Goal: Communication & Community: Answer question/provide support

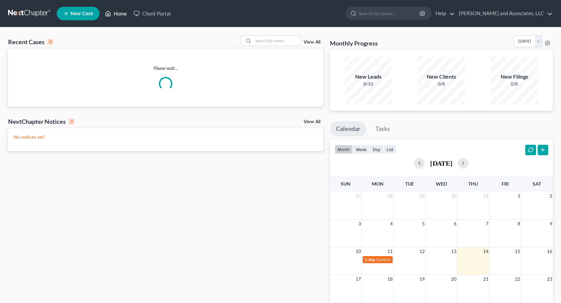
click at [118, 15] on link "Home" at bounding box center [116, 13] width 29 height 12
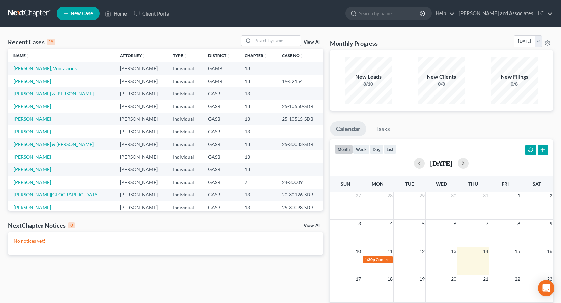
click at [43, 157] on link "[PERSON_NAME]" at bounding box center [31, 157] width 37 height 6
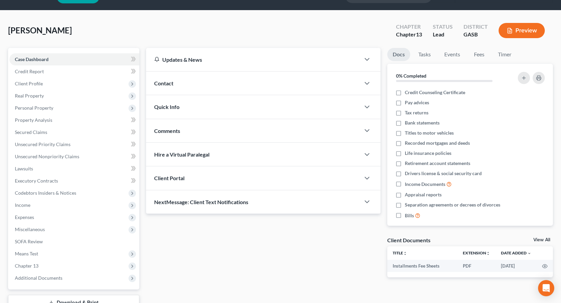
scroll to position [68, 0]
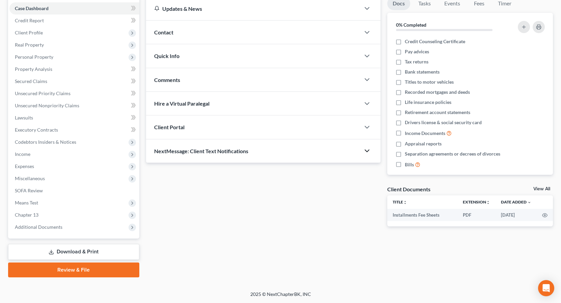
click at [368, 150] on icon "button" at bounding box center [367, 151] width 8 height 8
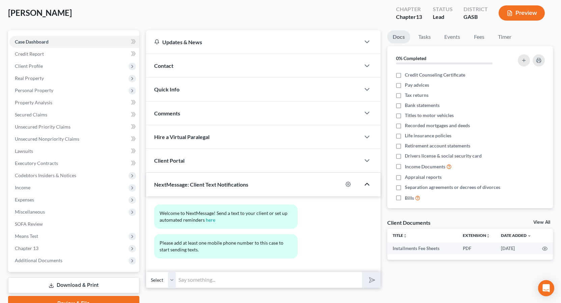
scroll to position [0, 0]
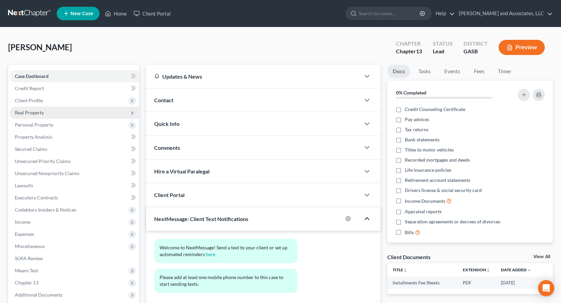
click at [40, 112] on span "Real Property" at bounding box center [29, 113] width 29 height 6
click at [37, 112] on span "Real Property" at bounding box center [29, 113] width 29 height 6
click at [39, 125] on span "Personal Property" at bounding box center [34, 125] width 38 height 6
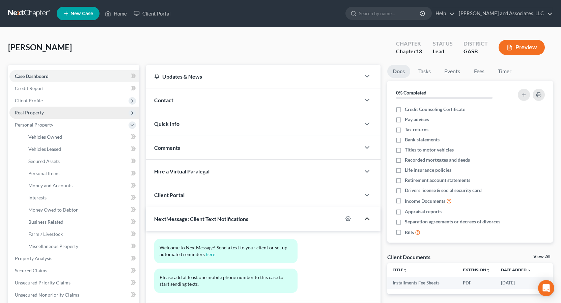
click at [37, 112] on span "Real Property" at bounding box center [29, 113] width 29 height 6
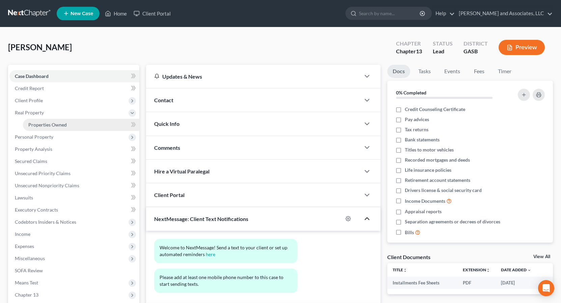
click at [58, 126] on span "Properties Owned" at bounding box center [47, 125] width 38 height 6
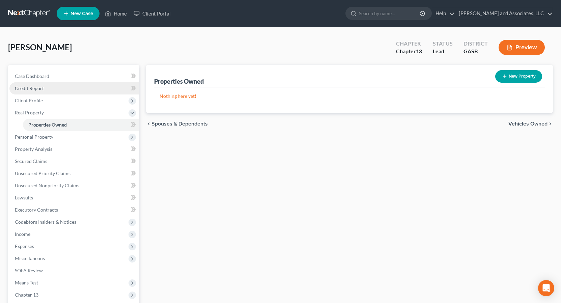
click at [39, 87] on span "Credit Report" at bounding box center [29, 88] width 29 height 6
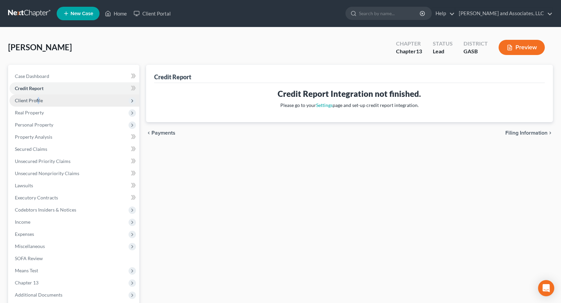
click at [38, 100] on span "Client Profile" at bounding box center [29, 100] width 28 height 6
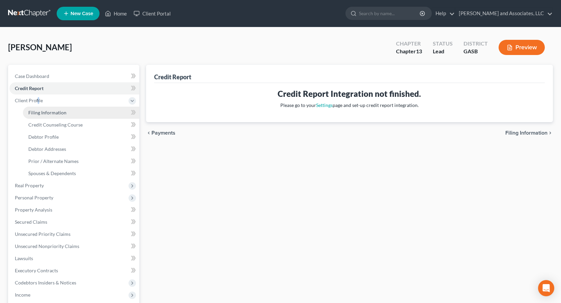
click at [60, 111] on span "Filing Information" at bounding box center [47, 113] width 38 height 6
select select "1"
select select "0"
select select "3"
select select "10"
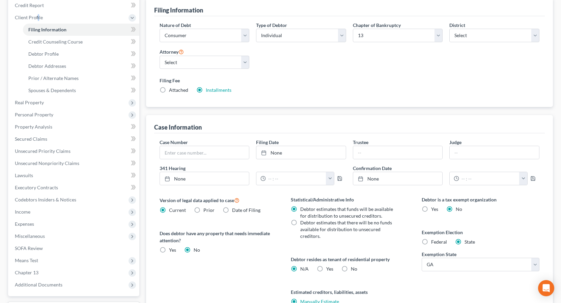
scroll to position [74, 0]
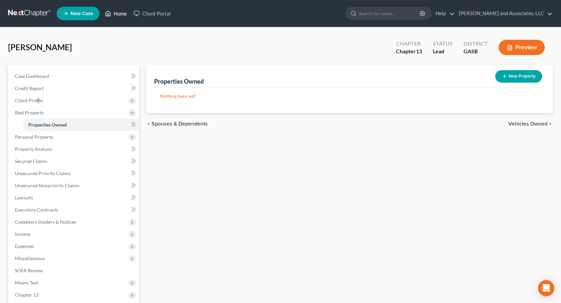
click at [123, 14] on link "Home" at bounding box center [116, 13] width 29 height 12
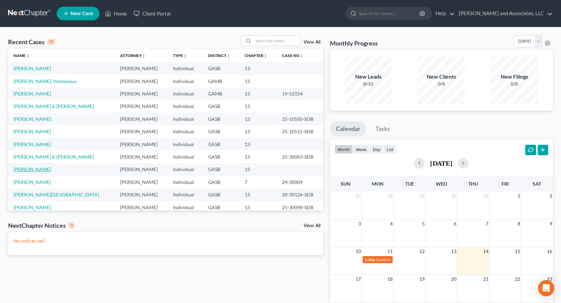
click at [39, 168] on link "[PERSON_NAME]" at bounding box center [31, 169] width 37 height 6
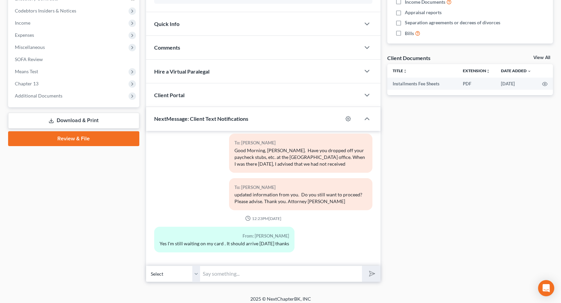
scroll to position [198, 0]
drag, startPoint x: 195, startPoint y: 277, endPoint x: 196, endPoint y: 280, distance: 3.8
click at [195, 277] on select "Select [PHONE_NUMBER] - [PERSON_NAME]" at bounding box center [173, 274] width 54 height 17
click at [146, 266] on select "Select [PHONE_NUMBER] - [PERSON_NAME]" at bounding box center [173, 274] width 54 height 17
click at [214, 273] on input "text" at bounding box center [281, 274] width 162 height 17
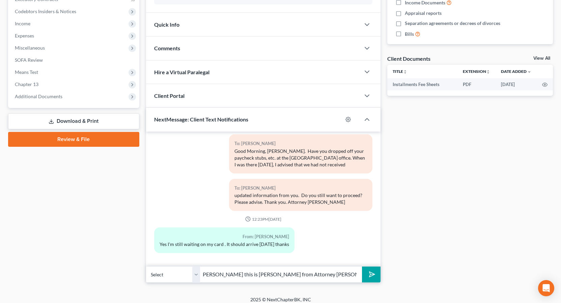
scroll to position [0, 1]
click at [336, 274] on input "[PERSON_NAME] this is [PERSON_NAME] from Attorney [PERSON_NAME] office, your pa…" at bounding box center [281, 274] width 162 height 17
click at [356, 277] on input "[PERSON_NAME] this is [PERSON_NAME] from Attorney [PERSON_NAME] office, your pl…" at bounding box center [281, 274] width 162 height 17
type input "[PERSON_NAME] this is [PERSON_NAME] from Attorney [PERSON_NAME] office, your pl…"
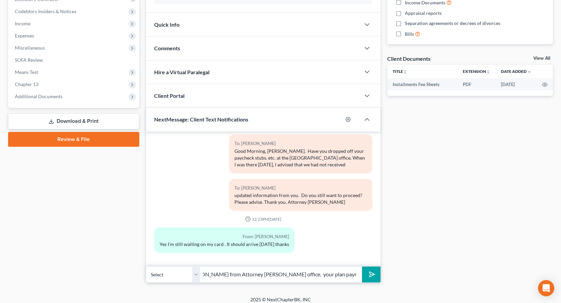
scroll to position [0, 0]
click at [373, 275] on icon "submit" at bounding box center [370, 274] width 9 height 9
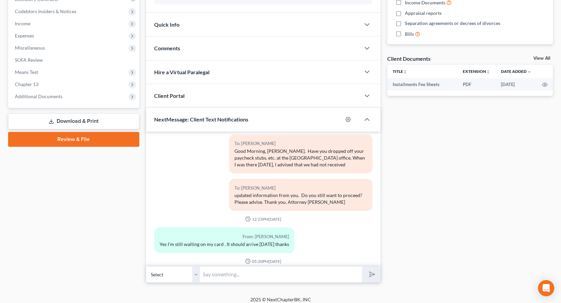
scroll to position [196, 0]
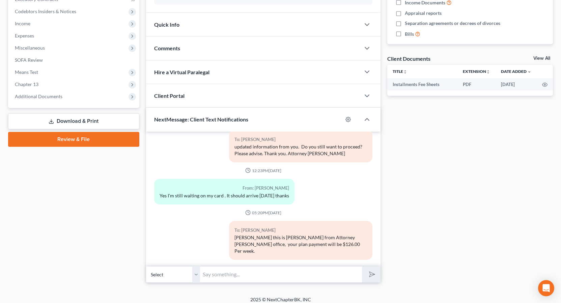
click at [195, 275] on select "Select [PHONE_NUMBER] - [PERSON_NAME]" at bounding box center [173, 274] width 54 height 17
click at [146, 266] on select "Select [PHONE_NUMBER] - [PERSON_NAME]" at bounding box center [173, 274] width 54 height 17
select select "0"
drag, startPoint x: 192, startPoint y: 276, endPoint x: 195, endPoint y: 282, distance: 7.5
click at [193, 277] on select "Select [PHONE_NUMBER] - [PERSON_NAME]" at bounding box center [173, 274] width 54 height 17
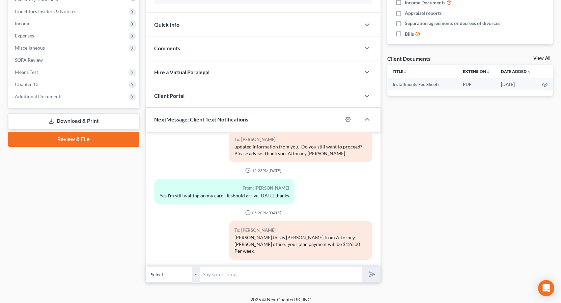
select select "0"
click at [146, 266] on select "Select [PHONE_NUMBER] - [PERSON_NAME]" at bounding box center [173, 274] width 54 height 17
click at [211, 274] on input "text" at bounding box center [281, 274] width 162 height 17
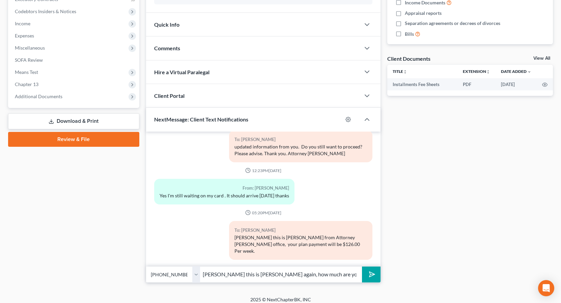
drag, startPoint x: 312, startPoint y: 270, endPoint x: 329, endPoint y: 279, distance: 18.9
click at [327, 279] on input "[PERSON_NAME] this is [PERSON_NAME] again, how much are you deli" at bounding box center [281, 274] width 162 height 17
click at [224, 276] on input "[PERSON_NAME] this is [PERSON_NAME] again, how much are you deli" at bounding box center [281, 274] width 162 height 17
click at [266, 274] on input "[PERSON_NAME] this is [PERSON_NAME] again, how much are you deli" at bounding box center [281, 274] width 162 height 17
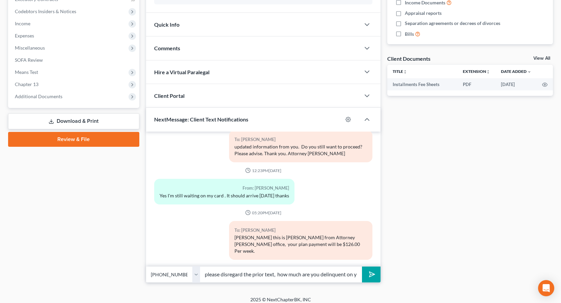
type input "[PERSON_NAME] this is [PERSON_NAME] again, please disregard the prior text, how…"
click at [362, 266] on button "submit" at bounding box center [371, 274] width 19 height 16
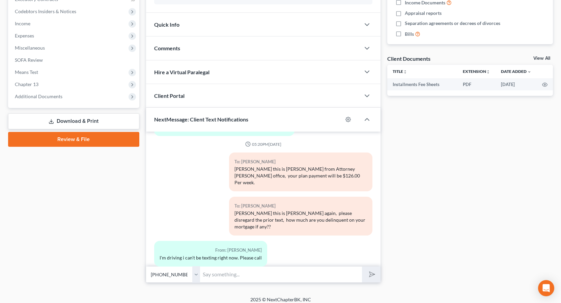
scroll to position [295, 0]
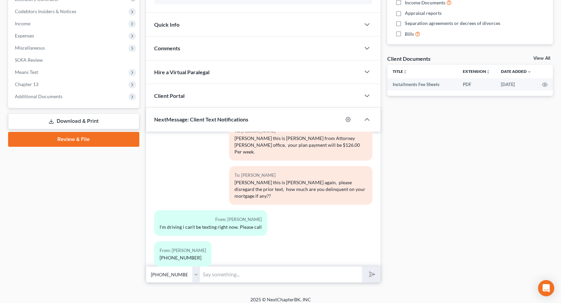
drag, startPoint x: 195, startPoint y: 276, endPoint x: 219, endPoint y: 280, distance: 24.3
click at [196, 277] on select "Select [PHONE_NUMBER] - [PERSON_NAME]" at bounding box center [173, 274] width 54 height 17
click at [215, 278] on input "text" at bounding box center [281, 274] width 162 height 17
type input "Please send me the balance owing on your arrears for your mortgage. I will work…"
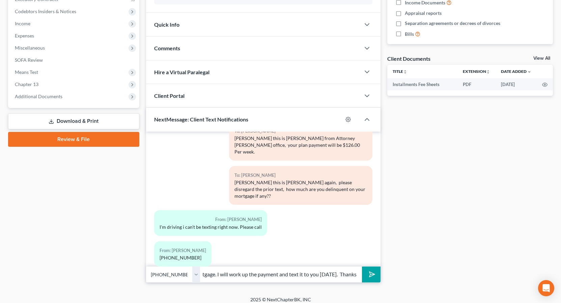
scroll to position [0, 0]
click at [371, 277] on icon "submit" at bounding box center [370, 274] width 9 height 9
